Goal: Check status: Check status

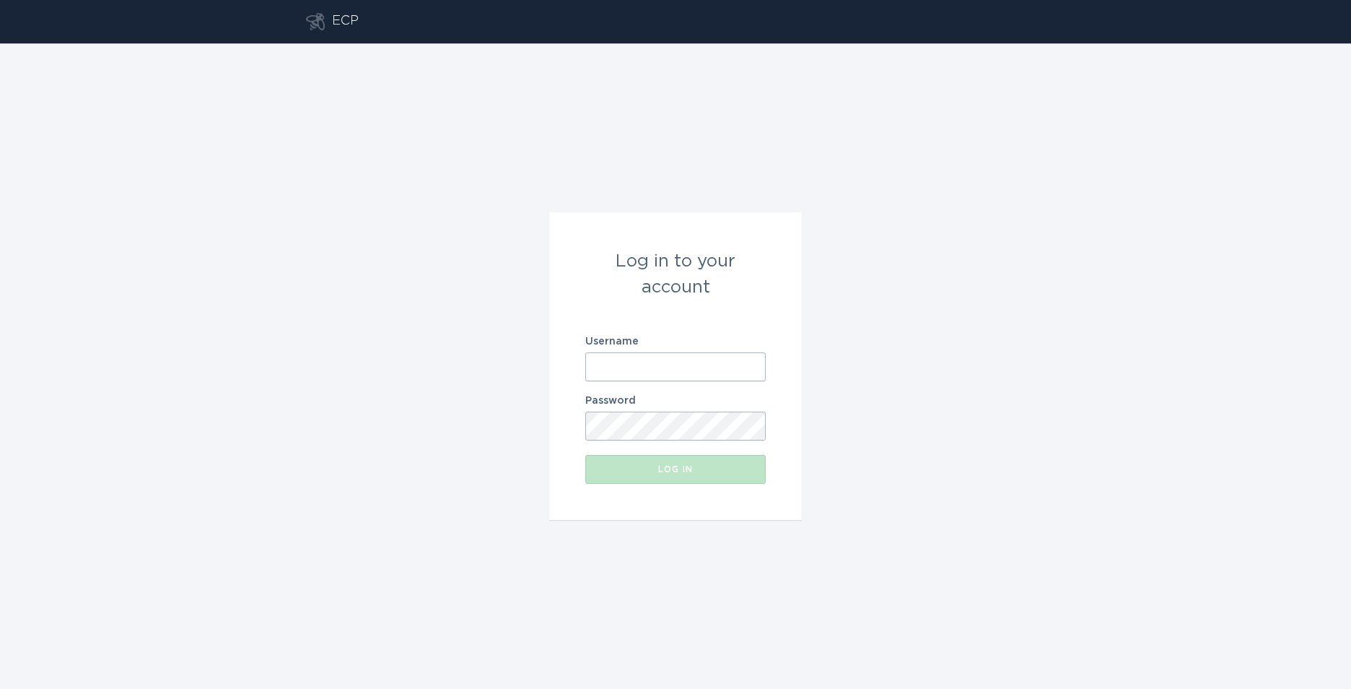
click at [644, 375] on input "Username" at bounding box center [675, 366] width 180 height 29
type input "[PERSON_NAME][EMAIL_ADDRESS][DOMAIN_NAME]"
click at [707, 473] on div "Log in" at bounding box center [676, 469] width 166 height 9
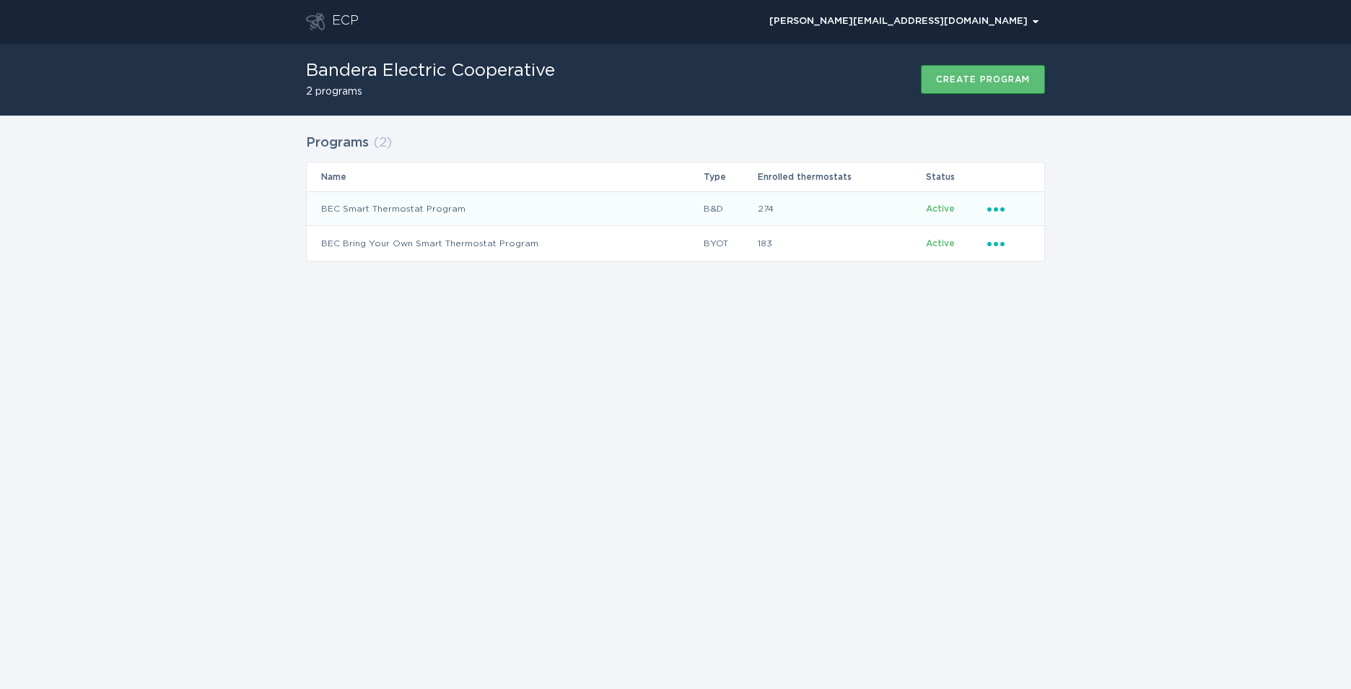
click at [935, 210] on span "Active" at bounding box center [940, 208] width 29 height 9
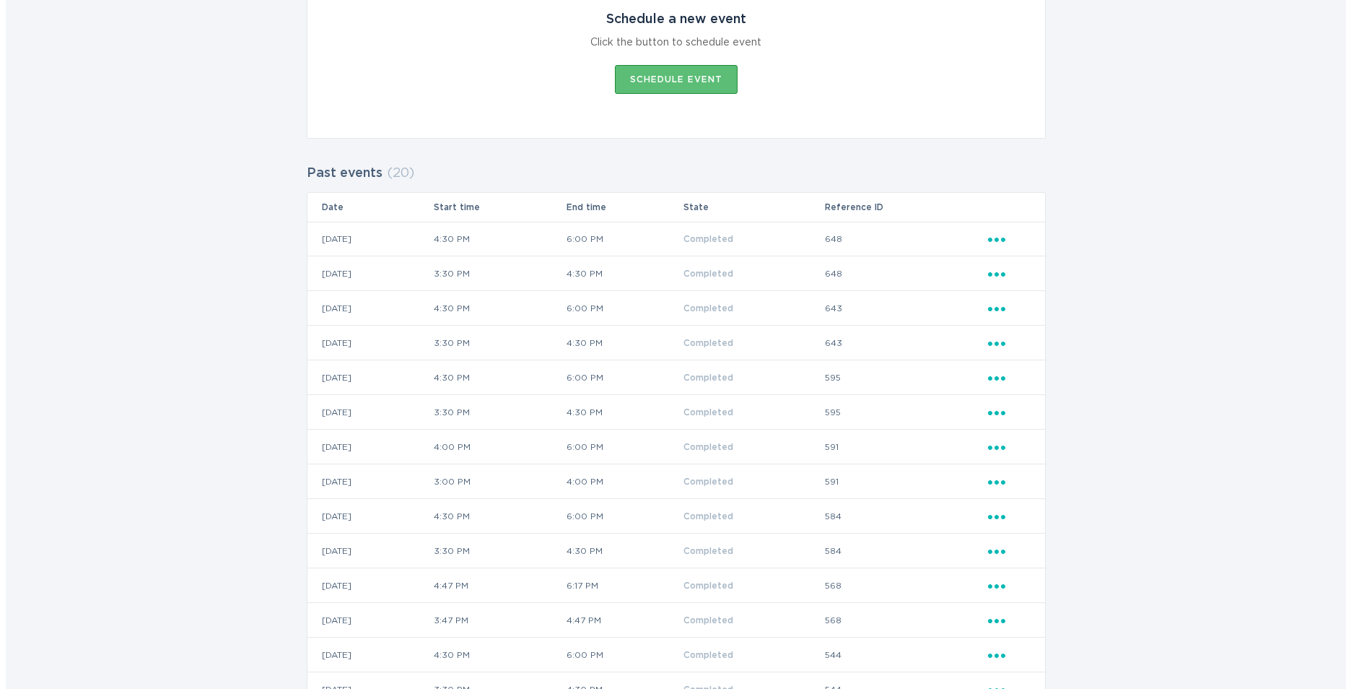
scroll to position [289, 0]
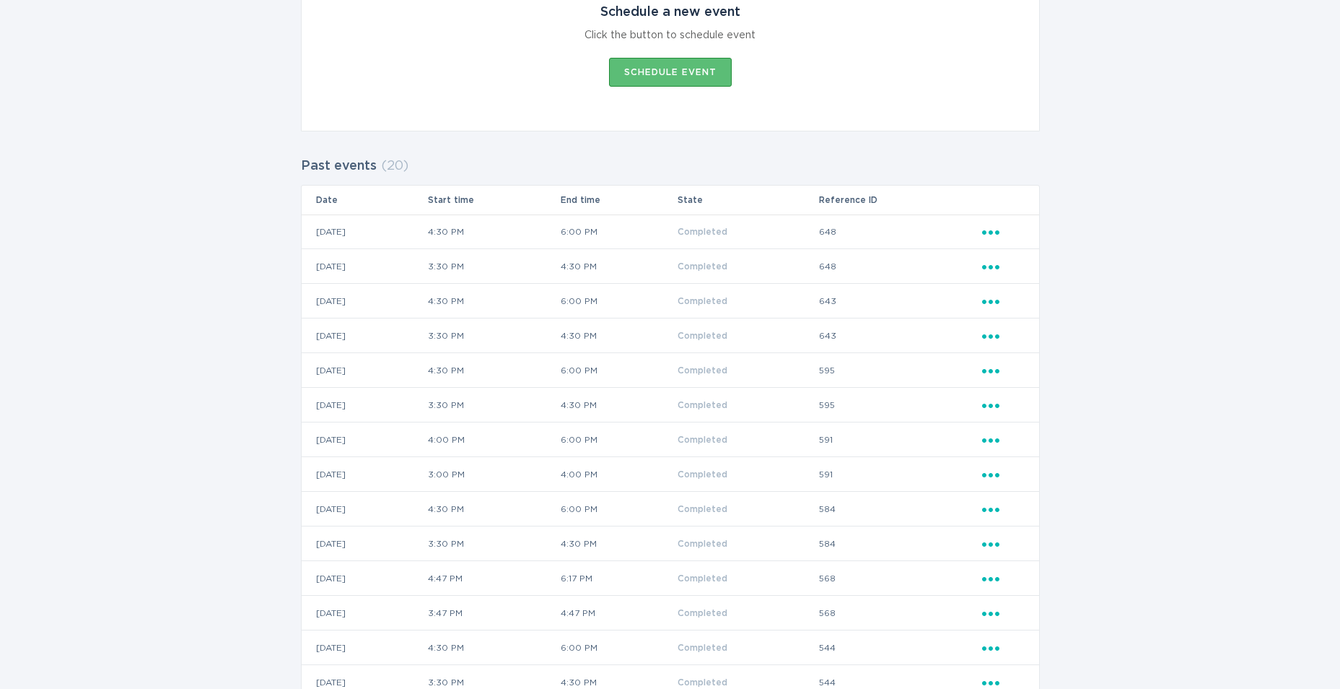
click at [665, 224] on td "6:00 PM" at bounding box center [618, 231] width 117 height 35
click at [987, 227] on icon "Ellipsis" at bounding box center [992, 230] width 20 height 12
click at [987, 232] on icon "Ellipsis" at bounding box center [992, 230] width 20 height 12
click at [991, 233] on icon "Popover menu" at bounding box center [990, 232] width 17 height 4
click at [1013, 253] on div "View event summary" at bounding box center [1058, 256] width 150 height 33
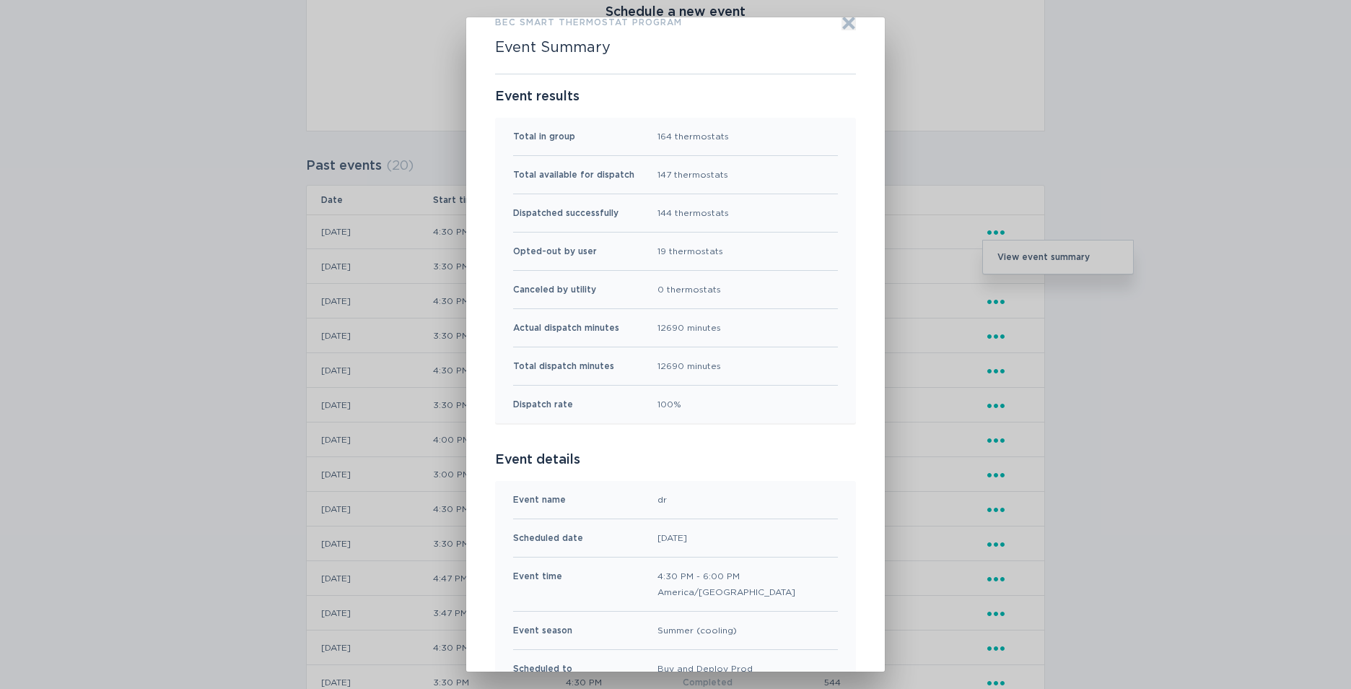
scroll to position [11, 0]
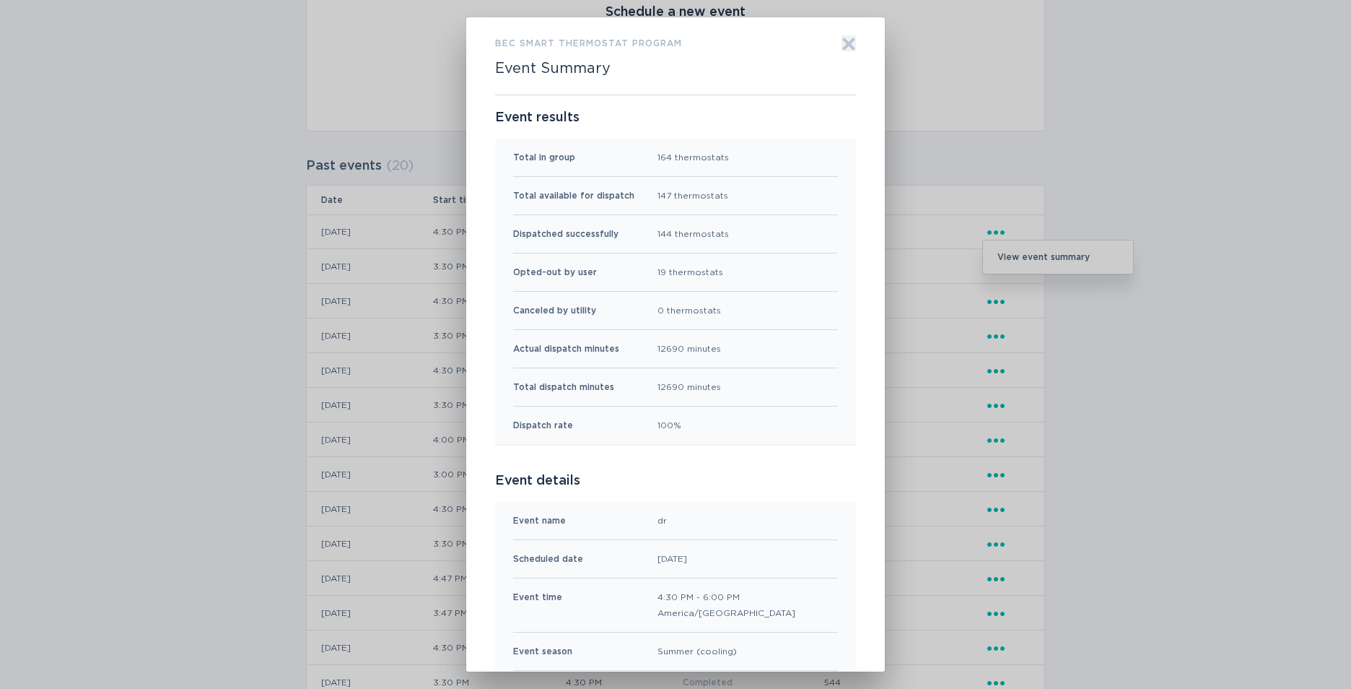
click at [842, 44] on icon "Exit" at bounding box center [849, 44] width 14 height 14
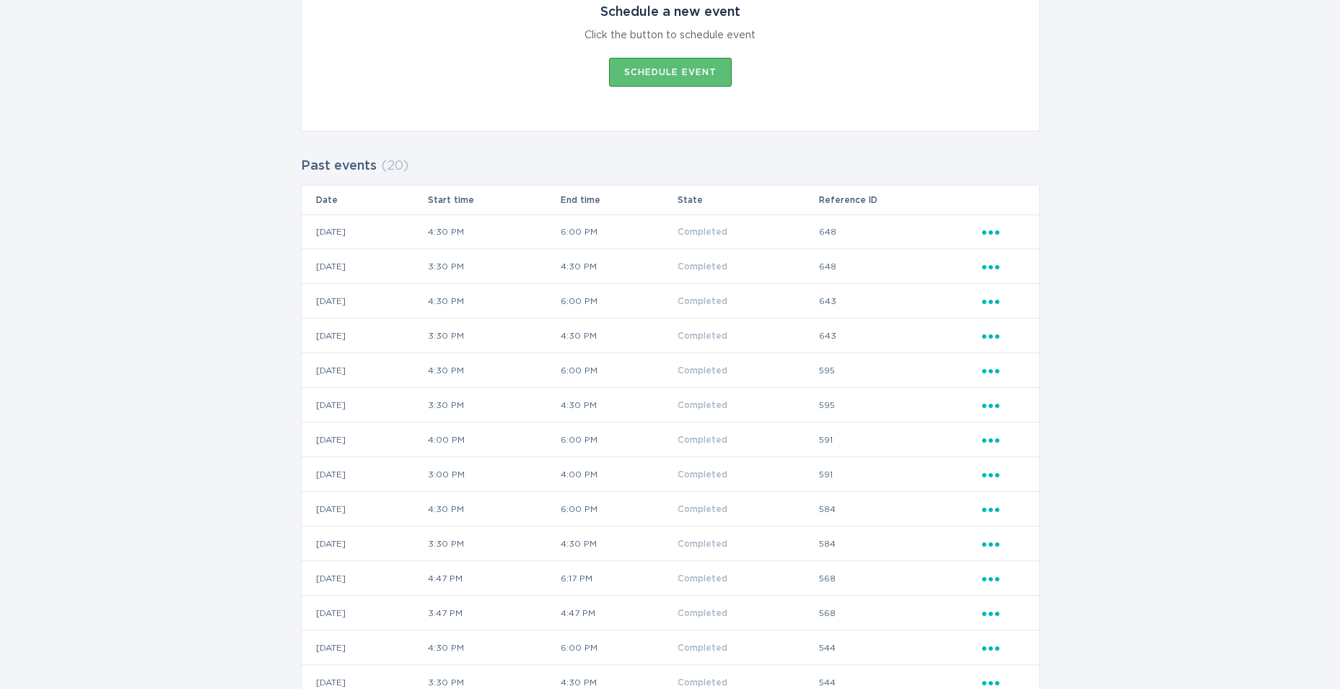
click at [990, 266] on icon "Popover menu" at bounding box center [990, 267] width 17 height 4
click at [1000, 287] on div "View event summary" at bounding box center [1058, 291] width 150 height 33
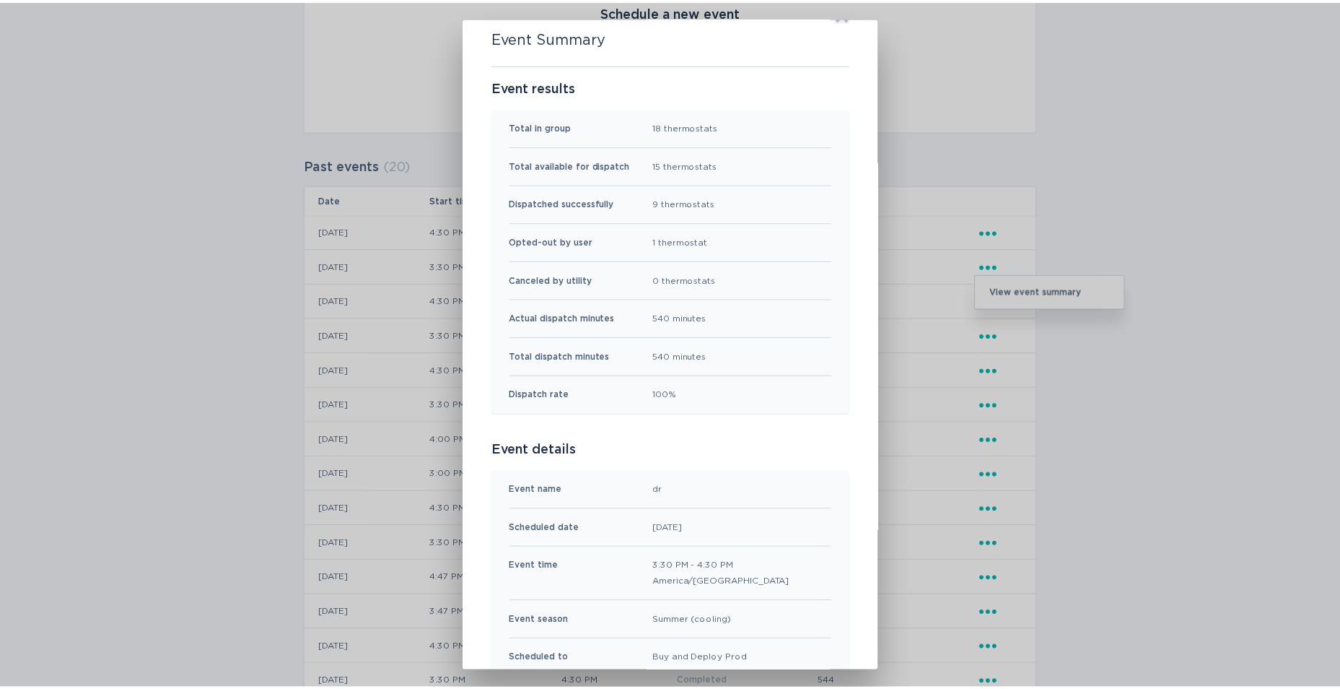
scroll to position [0, 0]
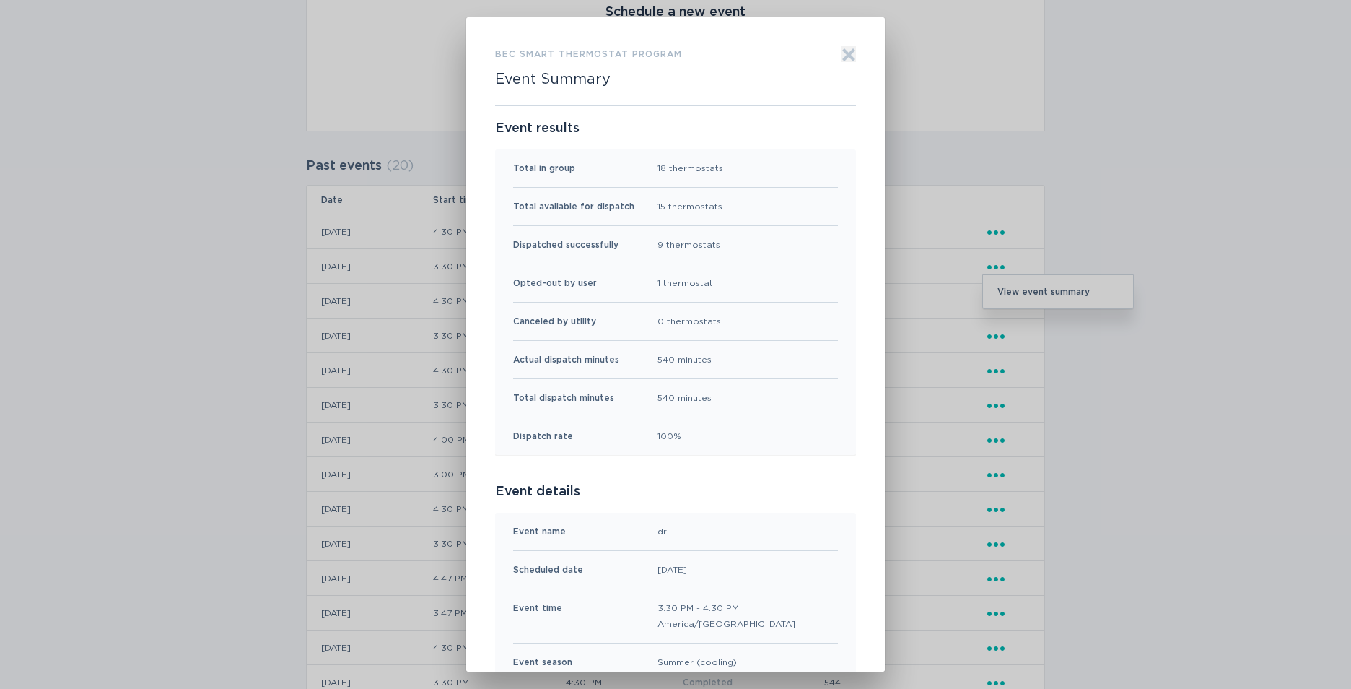
click at [846, 56] on icon "Exit" at bounding box center [849, 54] width 11 height 11
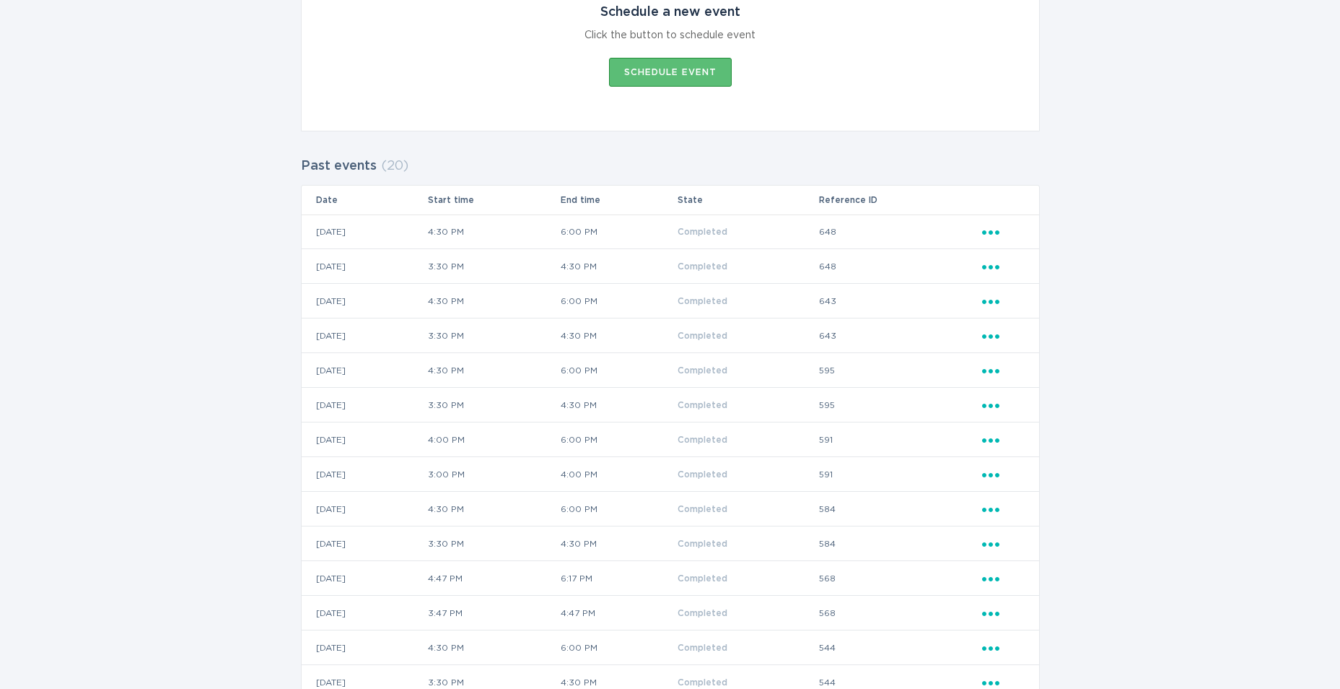
click at [990, 302] on icon "Popover menu" at bounding box center [990, 302] width 17 height 4
click at [995, 327] on div "View event summary" at bounding box center [1058, 326] width 150 height 33
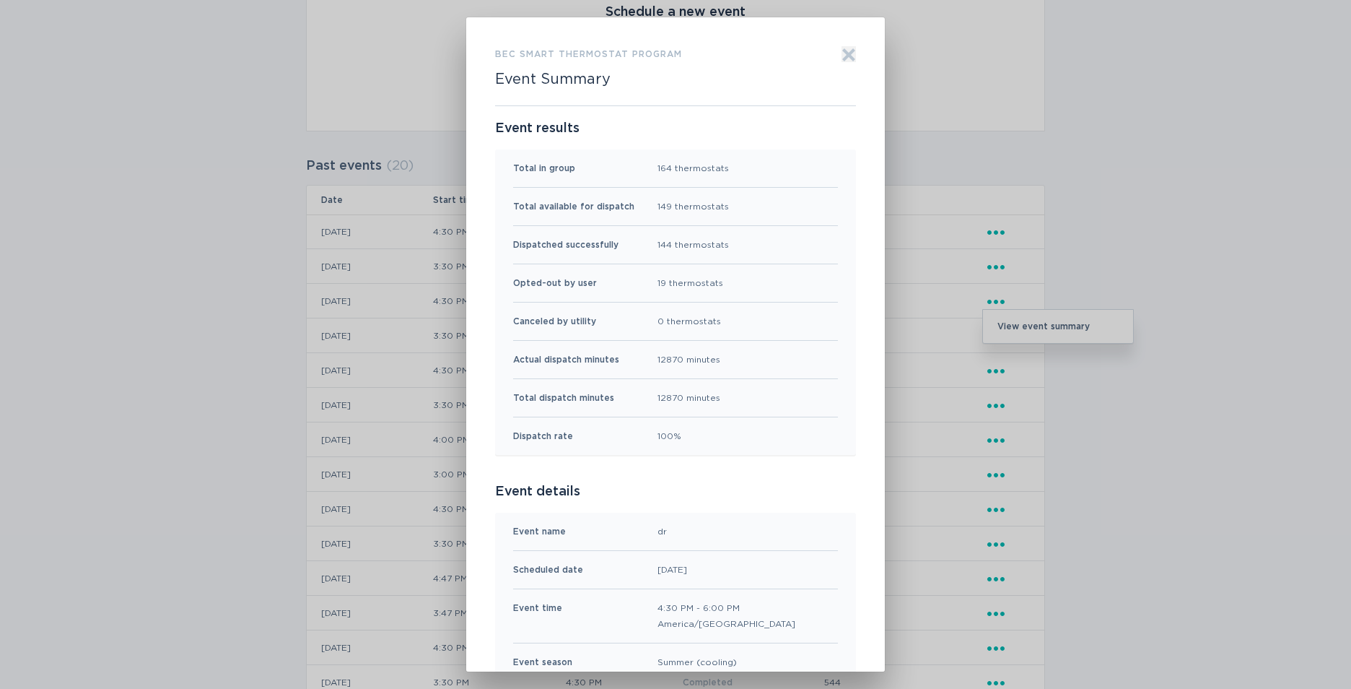
click at [845, 53] on icon "Exit" at bounding box center [849, 54] width 11 height 11
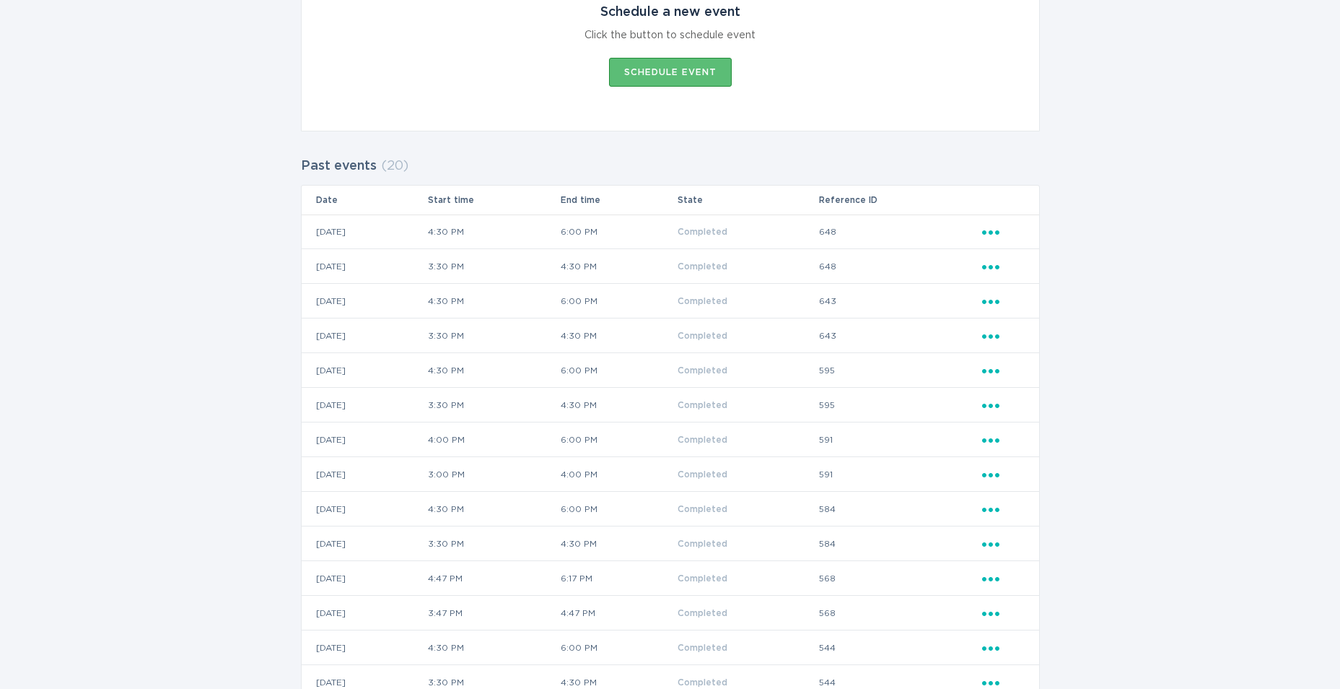
click at [991, 336] on icon "Popover menu" at bounding box center [990, 336] width 17 height 4
click at [1000, 356] on div "View event summary" at bounding box center [1058, 360] width 150 height 33
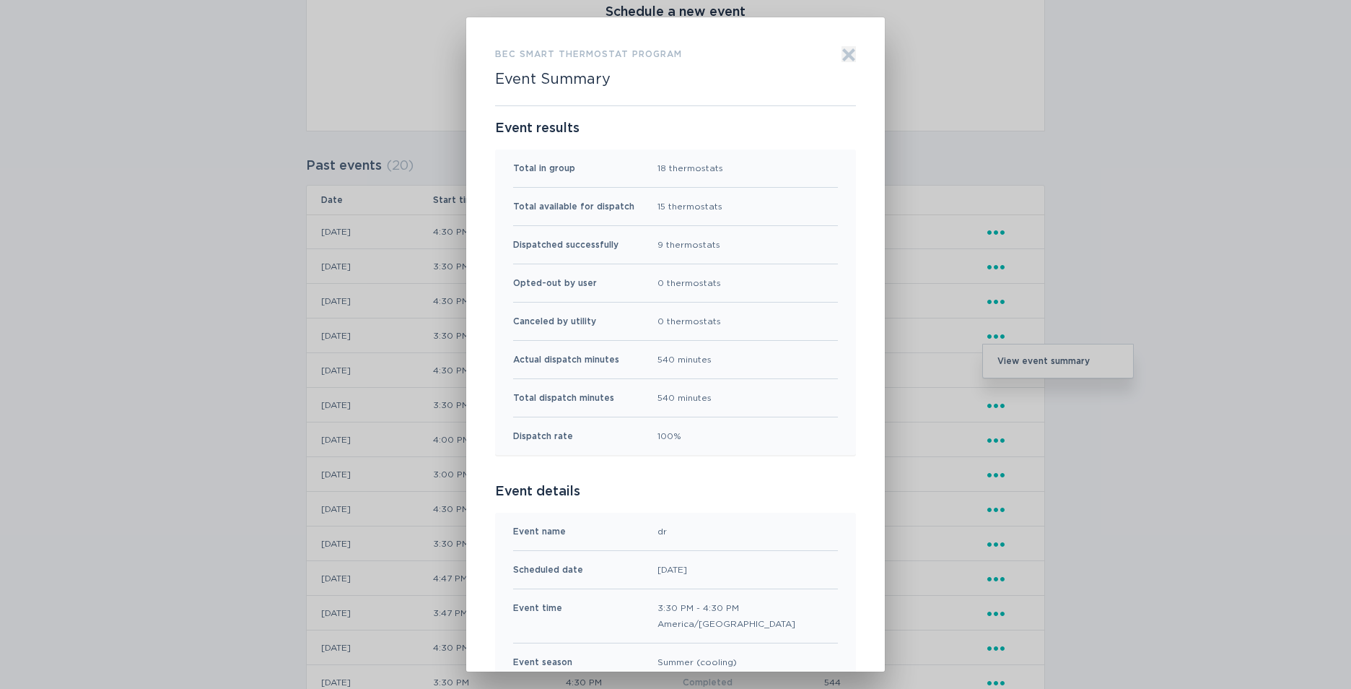
click at [844, 55] on icon "Exit" at bounding box center [849, 54] width 11 height 11
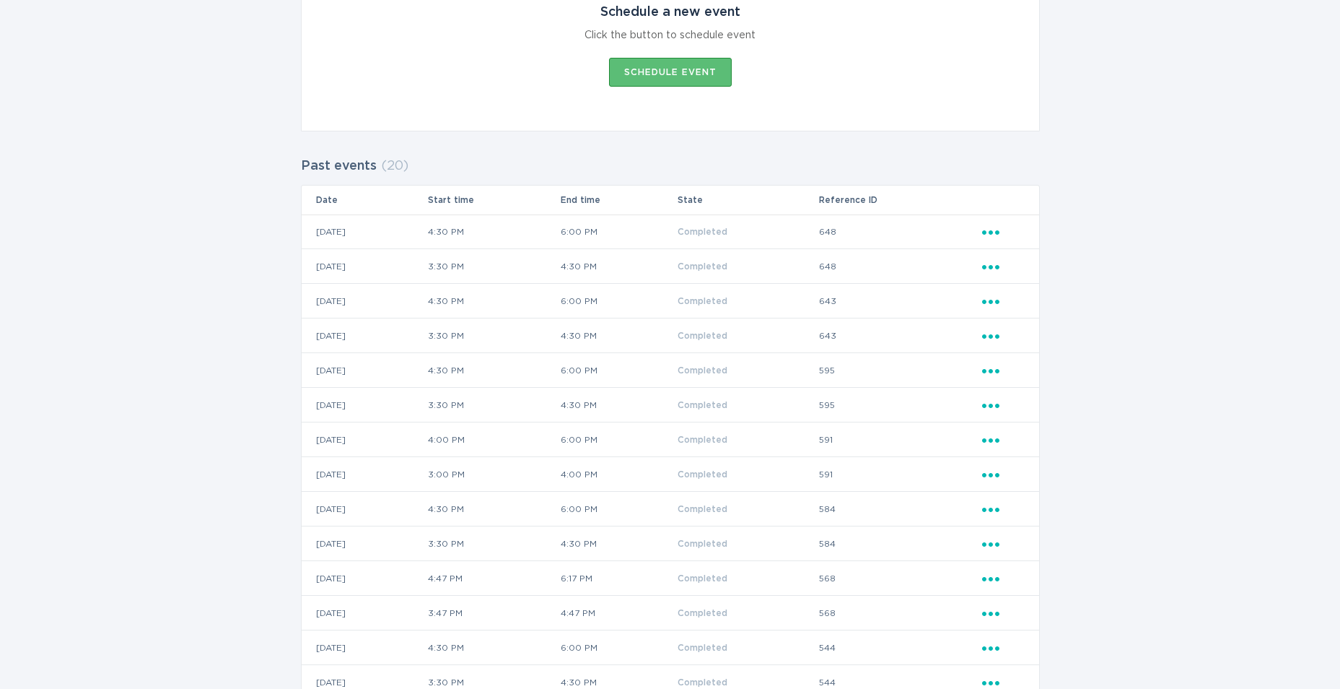
click at [990, 234] on icon "Popover menu" at bounding box center [990, 232] width 17 height 4
click at [999, 261] on div "View event summary" at bounding box center [1058, 256] width 150 height 33
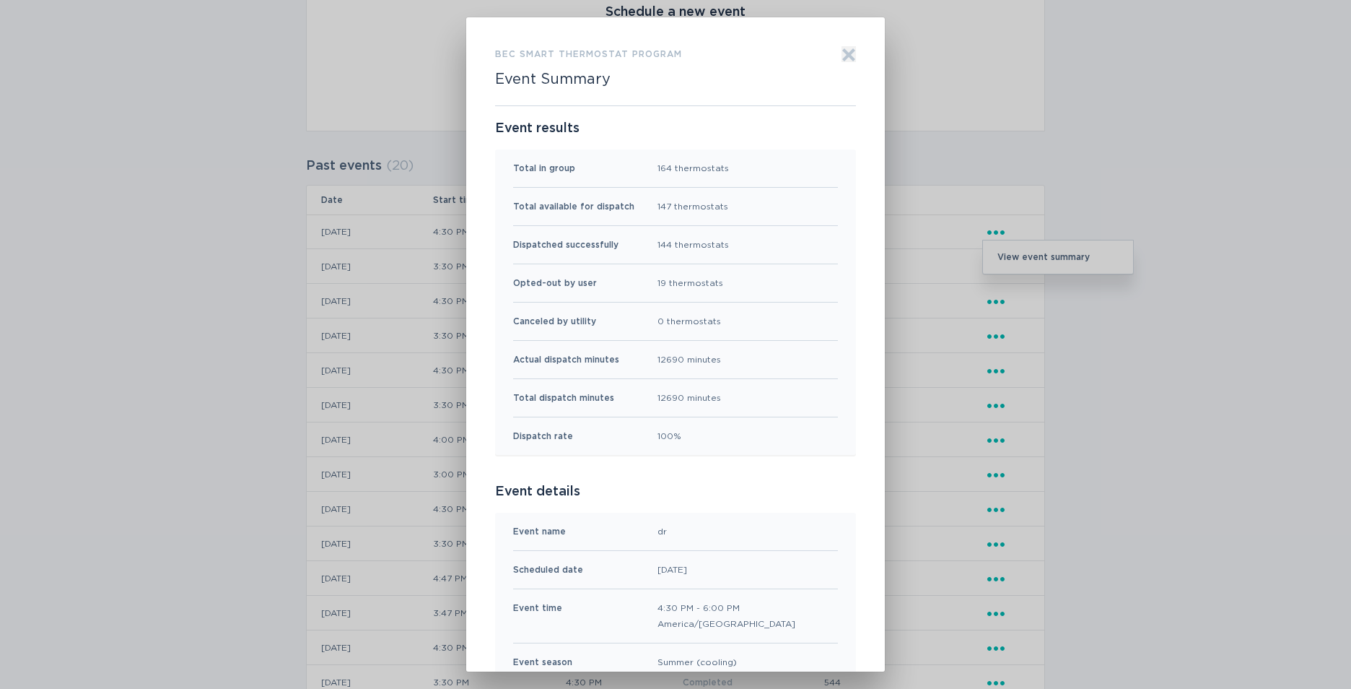
click at [844, 58] on icon "Exit" at bounding box center [849, 54] width 11 height 11
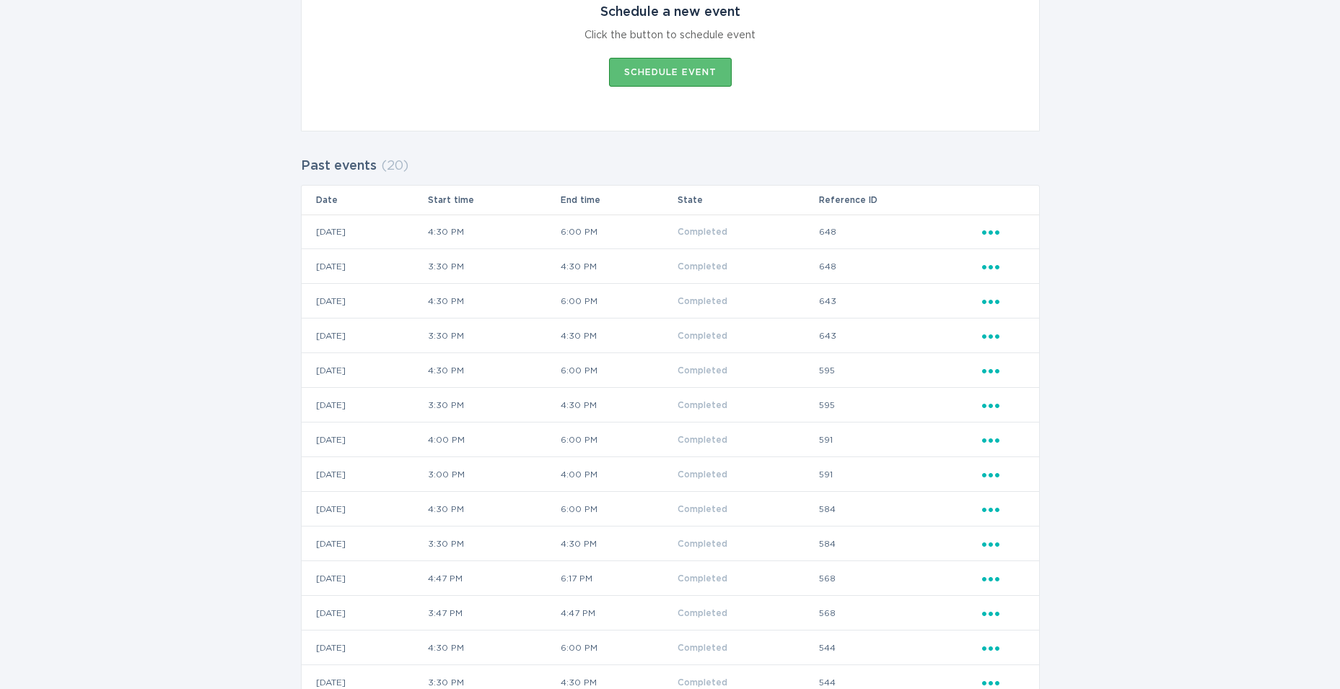
click at [993, 267] on icon "Ellipsis" at bounding box center [992, 264] width 20 height 12
click at [1015, 291] on div "View event summary" at bounding box center [1058, 291] width 150 height 33
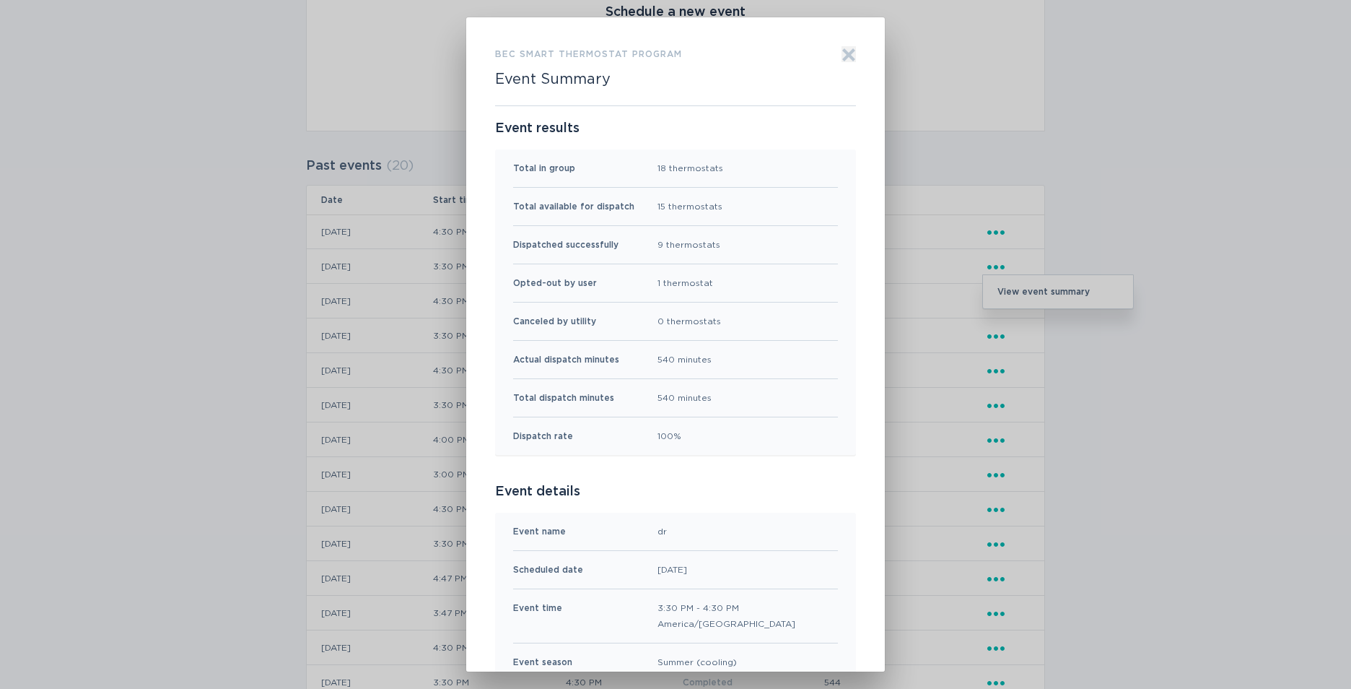
click at [842, 52] on icon "Exit" at bounding box center [849, 55] width 14 height 14
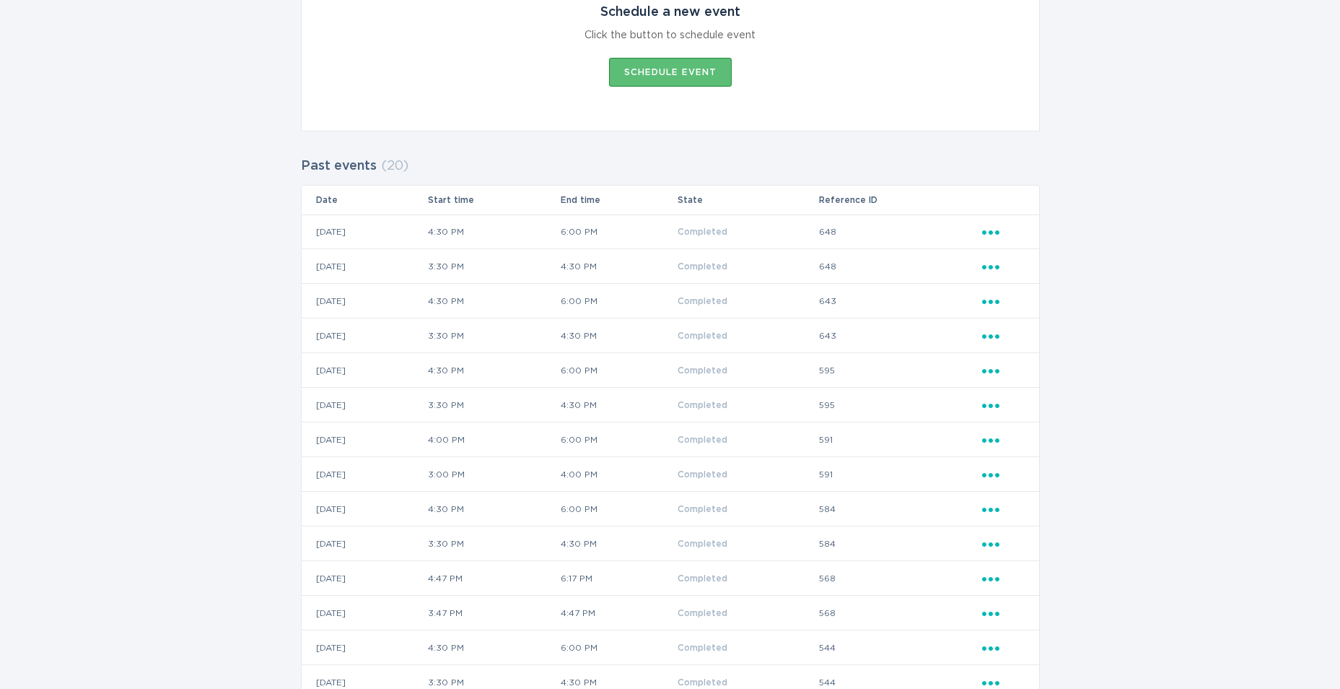
click at [991, 307] on div "Ellipsis" at bounding box center [1003, 301] width 43 height 16
click at [1000, 325] on div "View event summary" at bounding box center [1058, 326] width 150 height 33
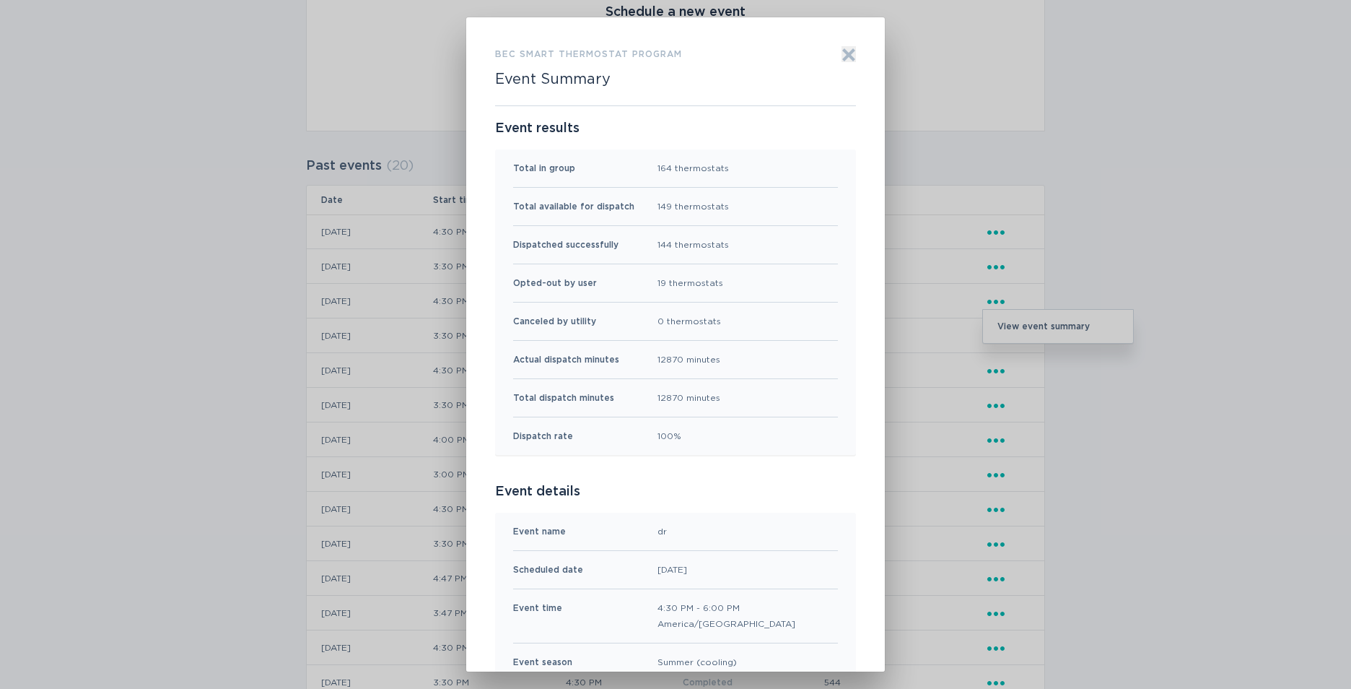
click at [834, 59] on div "BEC Smart Thermostat Program Event Summary Exit" at bounding box center [675, 75] width 361 height 59
click at [842, 57] on icon "Exit" at bounding box center [849, 55] width 14 height 14
